Goal: Navigation & Orientation: Find specific page/section

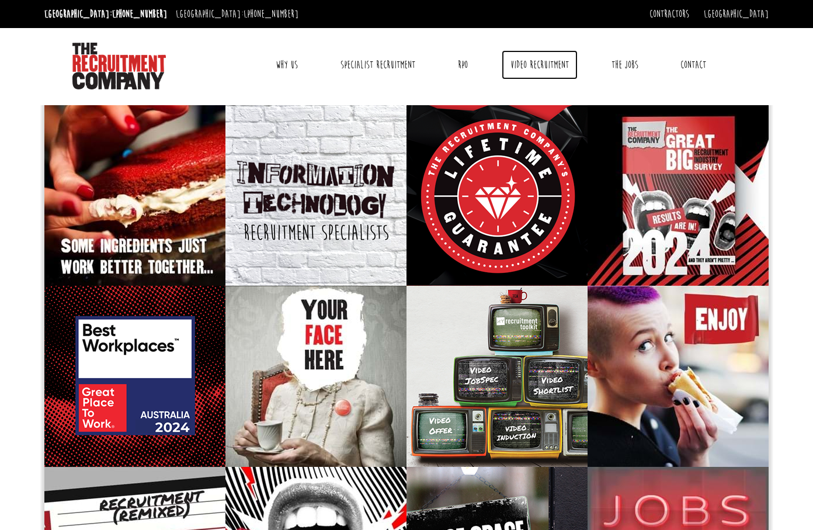
click at [525, 64] on link "Video Recruitment" at bounding box center [539, 64] width 76 height 29
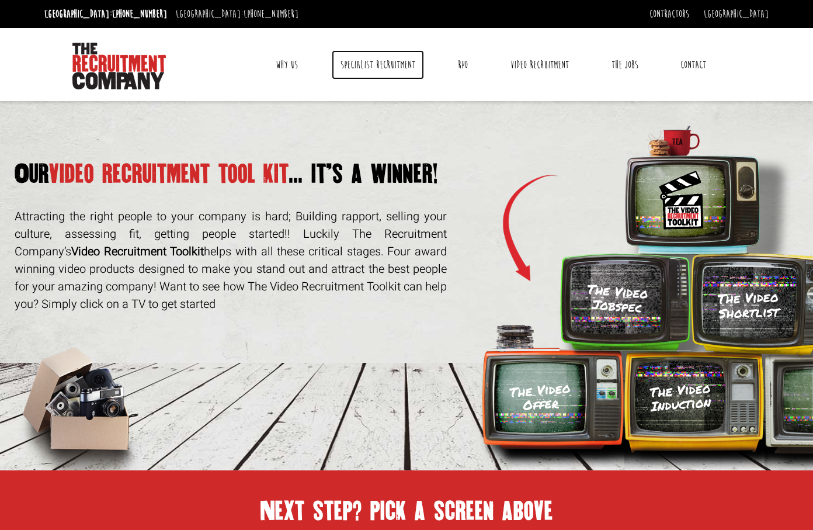
click at [384, 62] on link "Specialist Recruitment" at bounding box center [378, 64] width 92 height 29
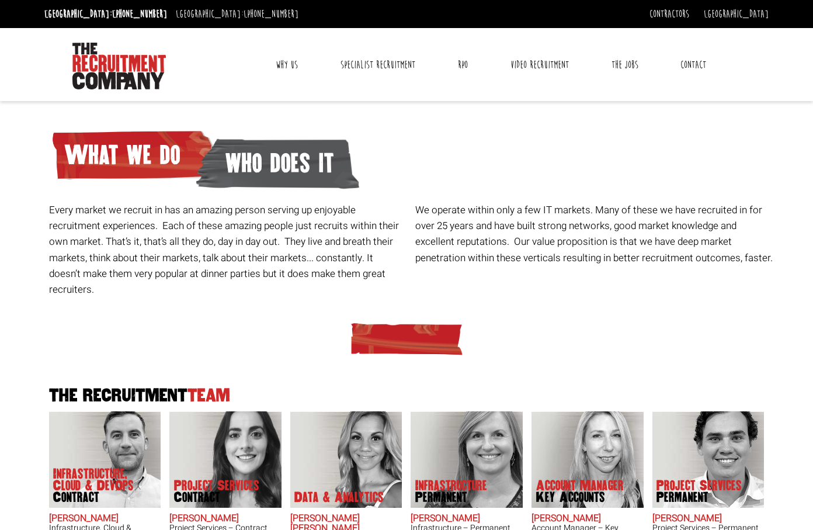
drag, startPoint x: 668, startPoint y: 400, endPoint x: 703, endPoint y: 7, distance: 394.5
